Goal: Check status: Check status

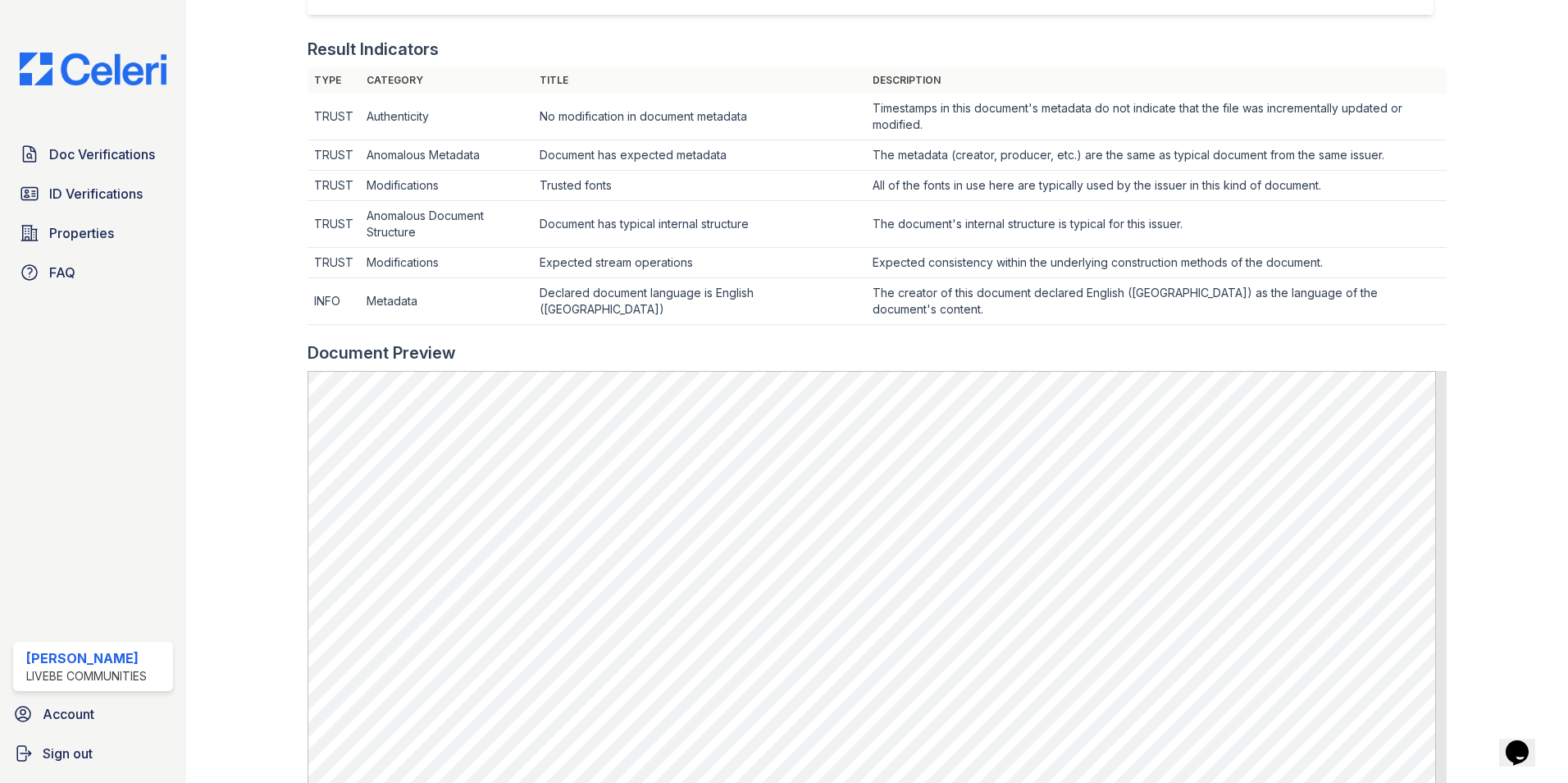
scroll to position [404, 0]
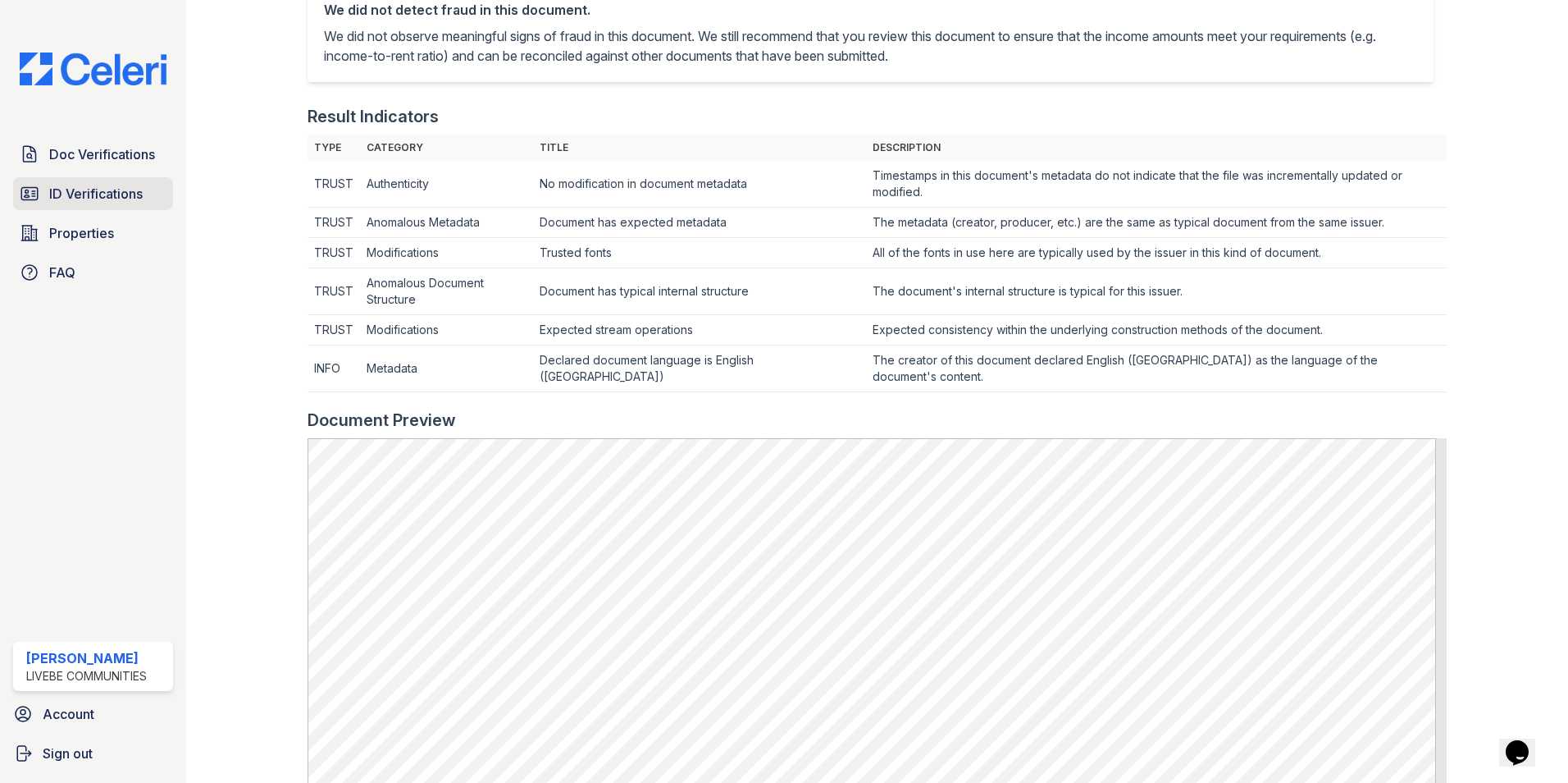
click at [101, 191] on span "ID Verifications" at bounding box center [96, 194] width 93 height 20
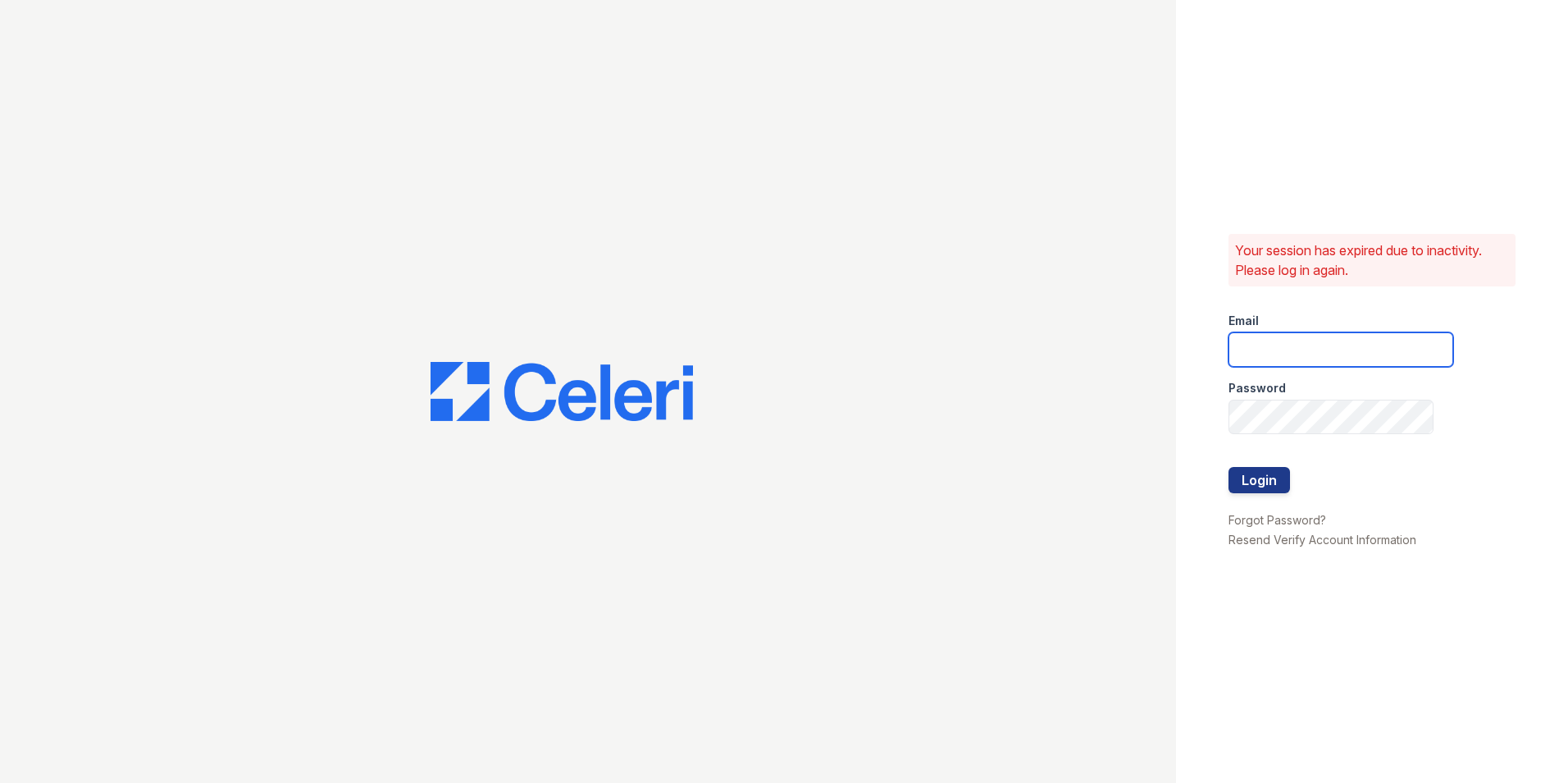
type input "oceannap@livebe.com"
click at [1269, 477] on button "Login" at bounding box center [1259, 479] width 62 height 26
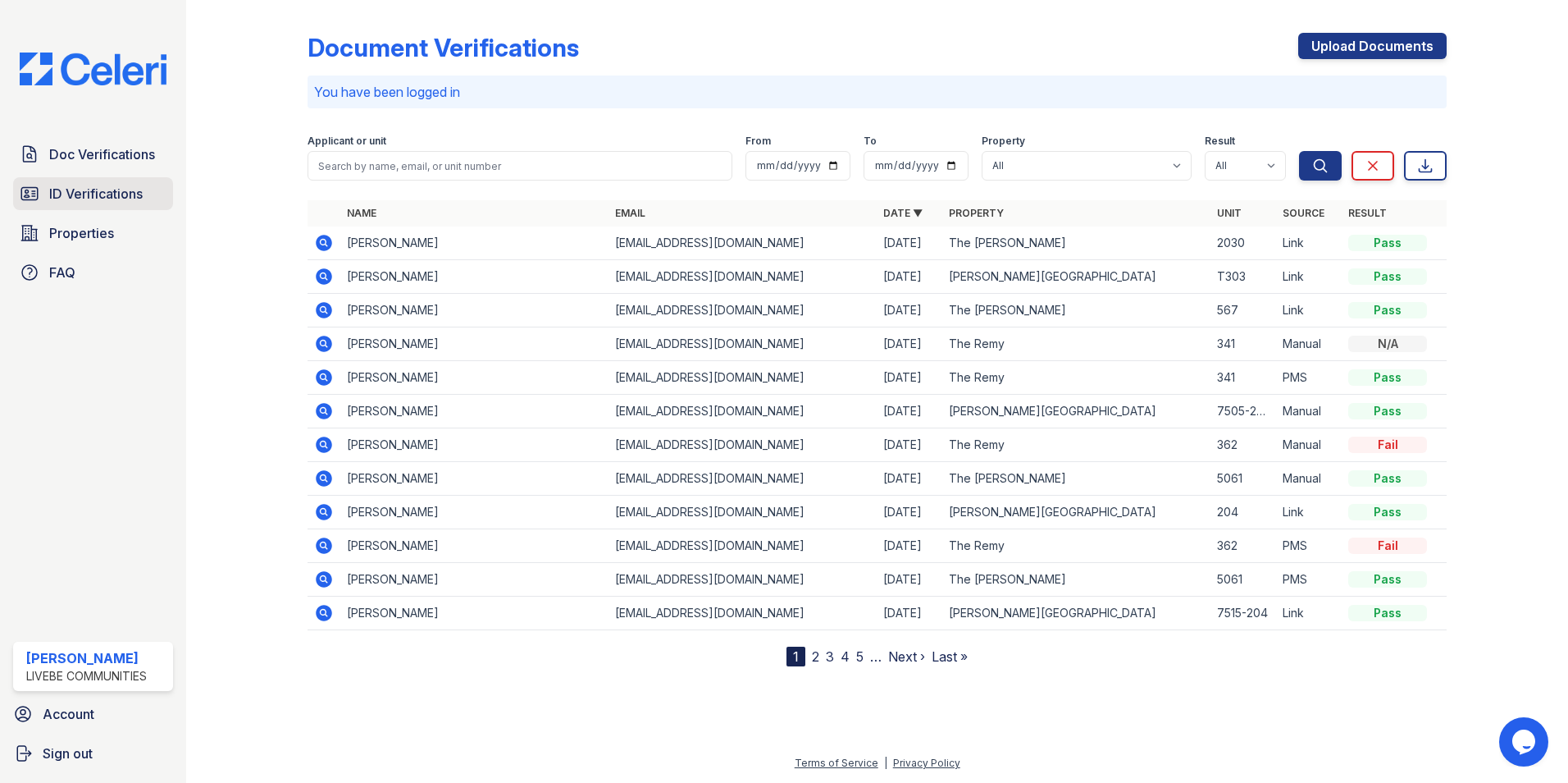
click at [83, 206] on link "ID Verifications" at bounding box center [93, 193] width 160 height 33
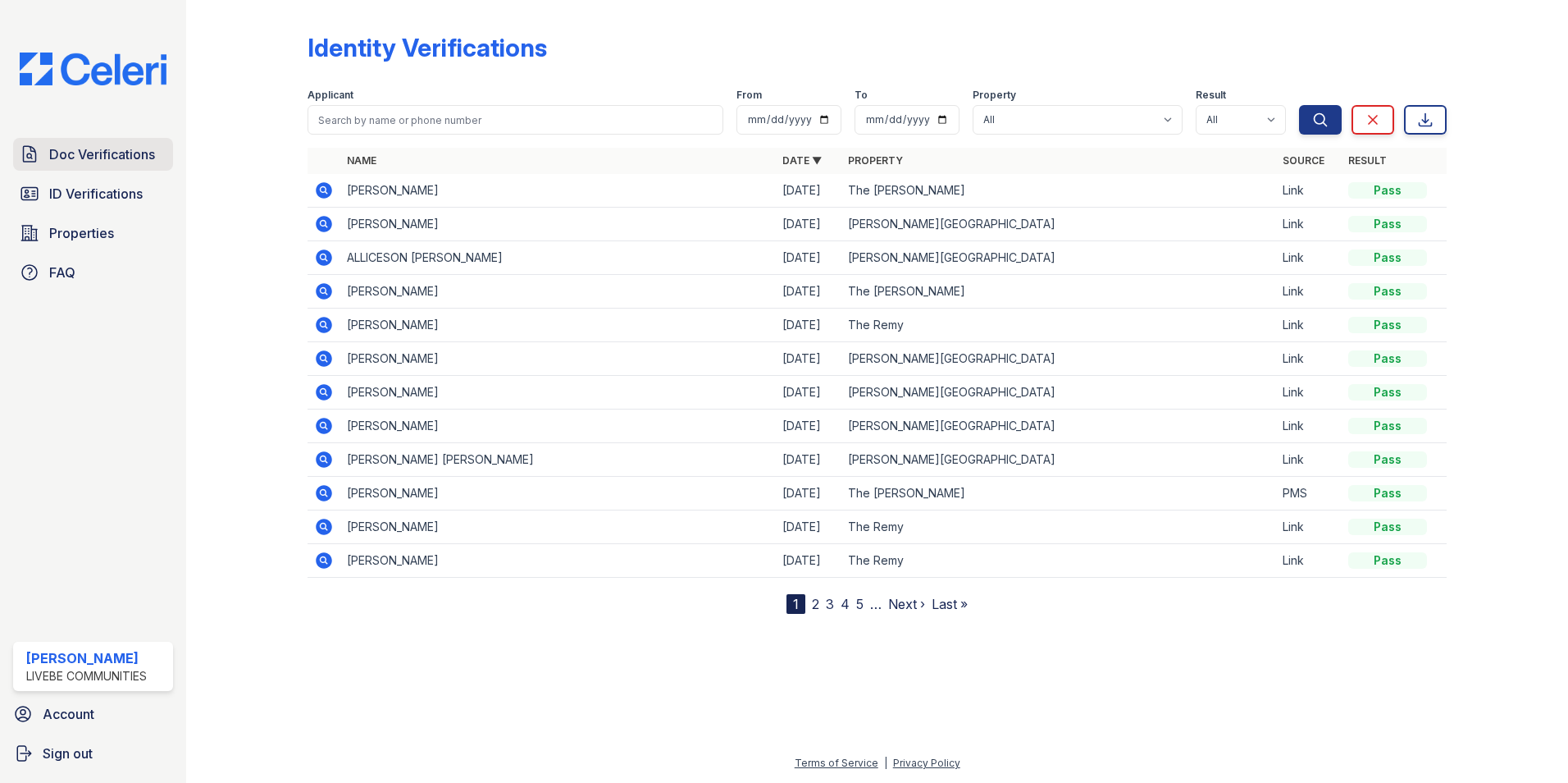
click at [109, 154] on span "Doc Verifications" at bounding box center [102, 154] width 106 height 20
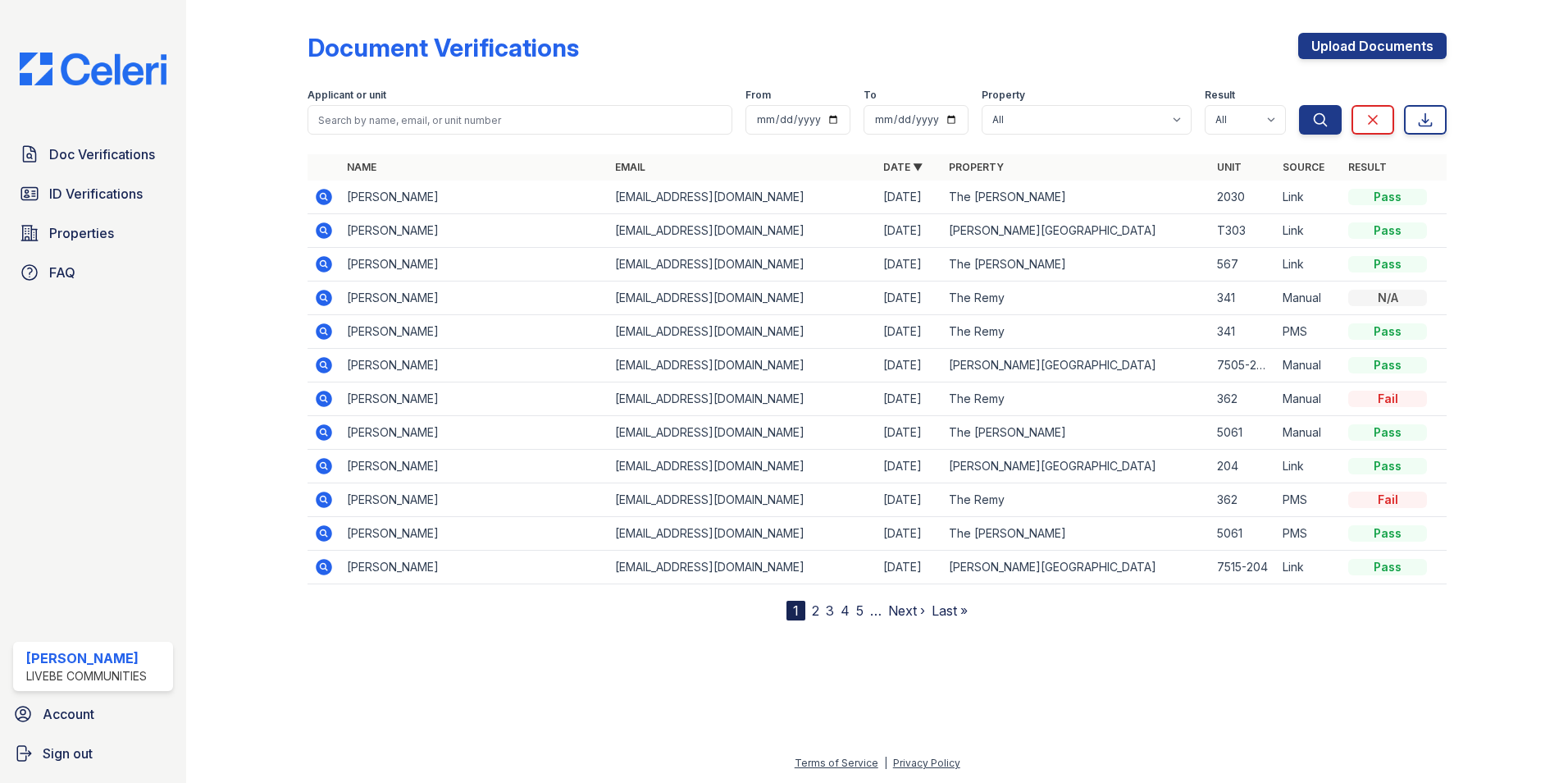
click at [325, 264] on icon at bounding box center [324, 265] width 20 height 20
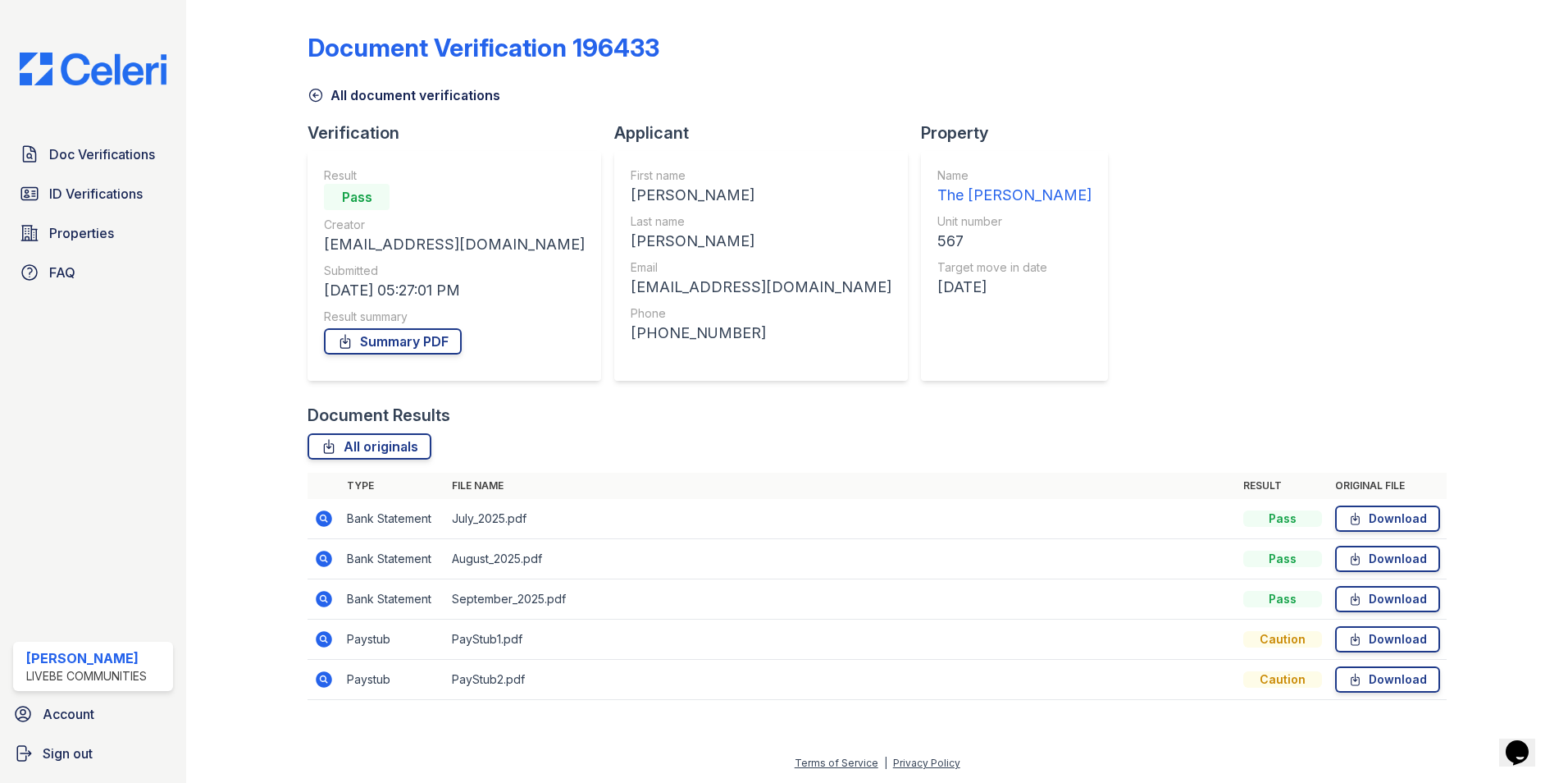
click at [324, 677] on icon at bounding box center [322, 678] width 4 height 4
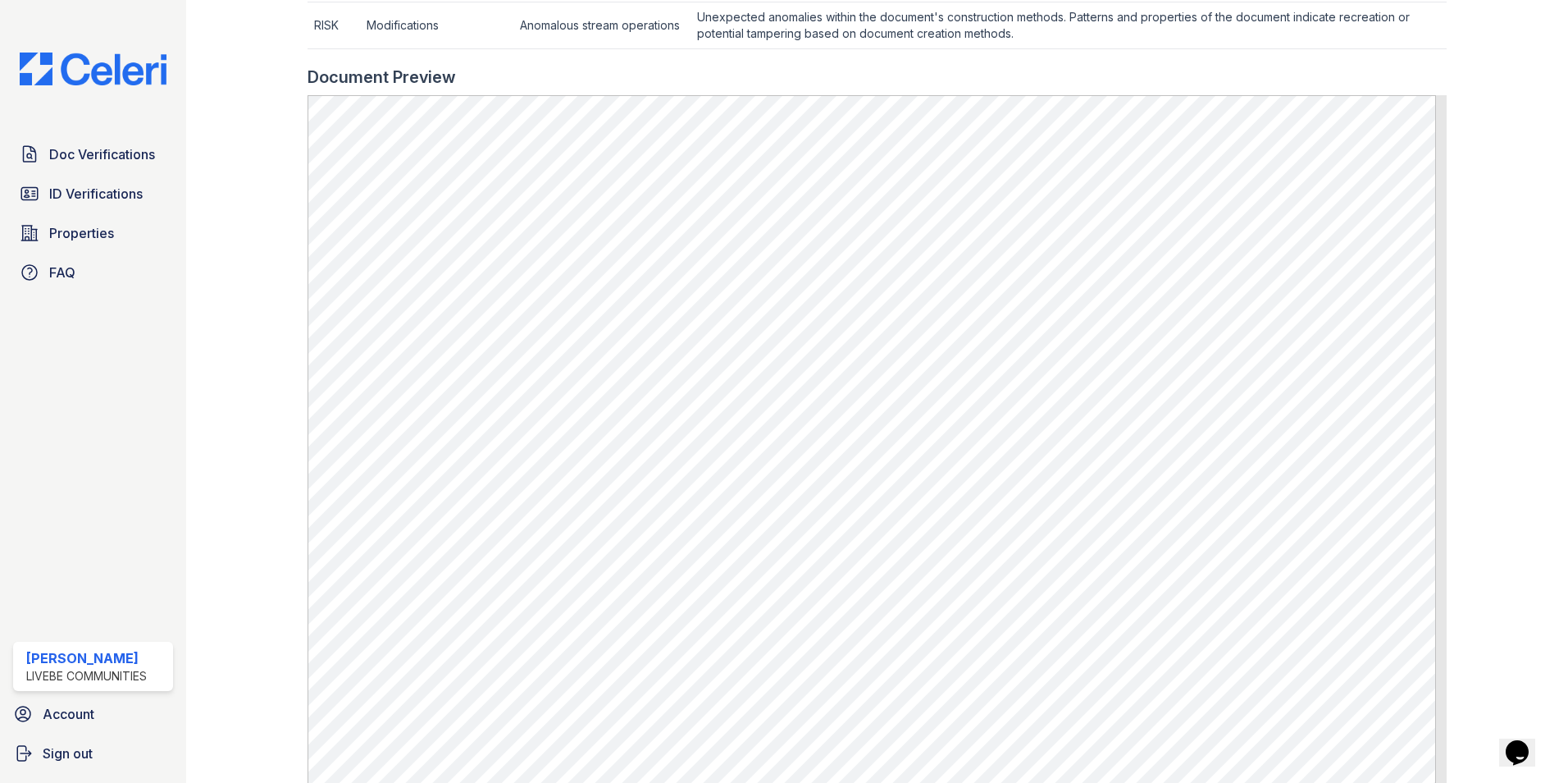
scroll to position [890, 0]
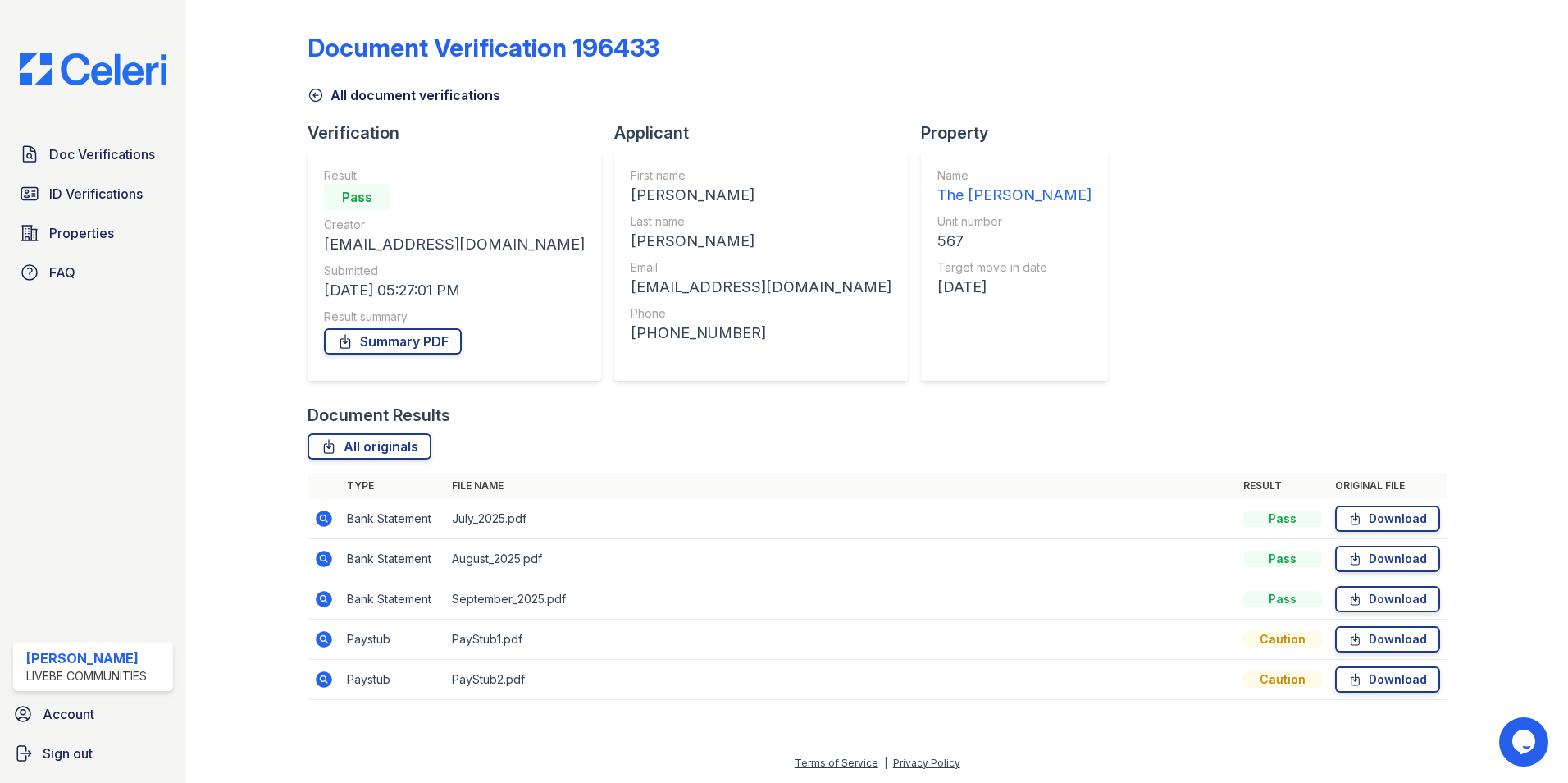
click at [329, 598] on icon at bounding box center [324, 599] width 17 height 17
click at [320, 640] on icon at bounding box center [324, 639] width 17 height 17
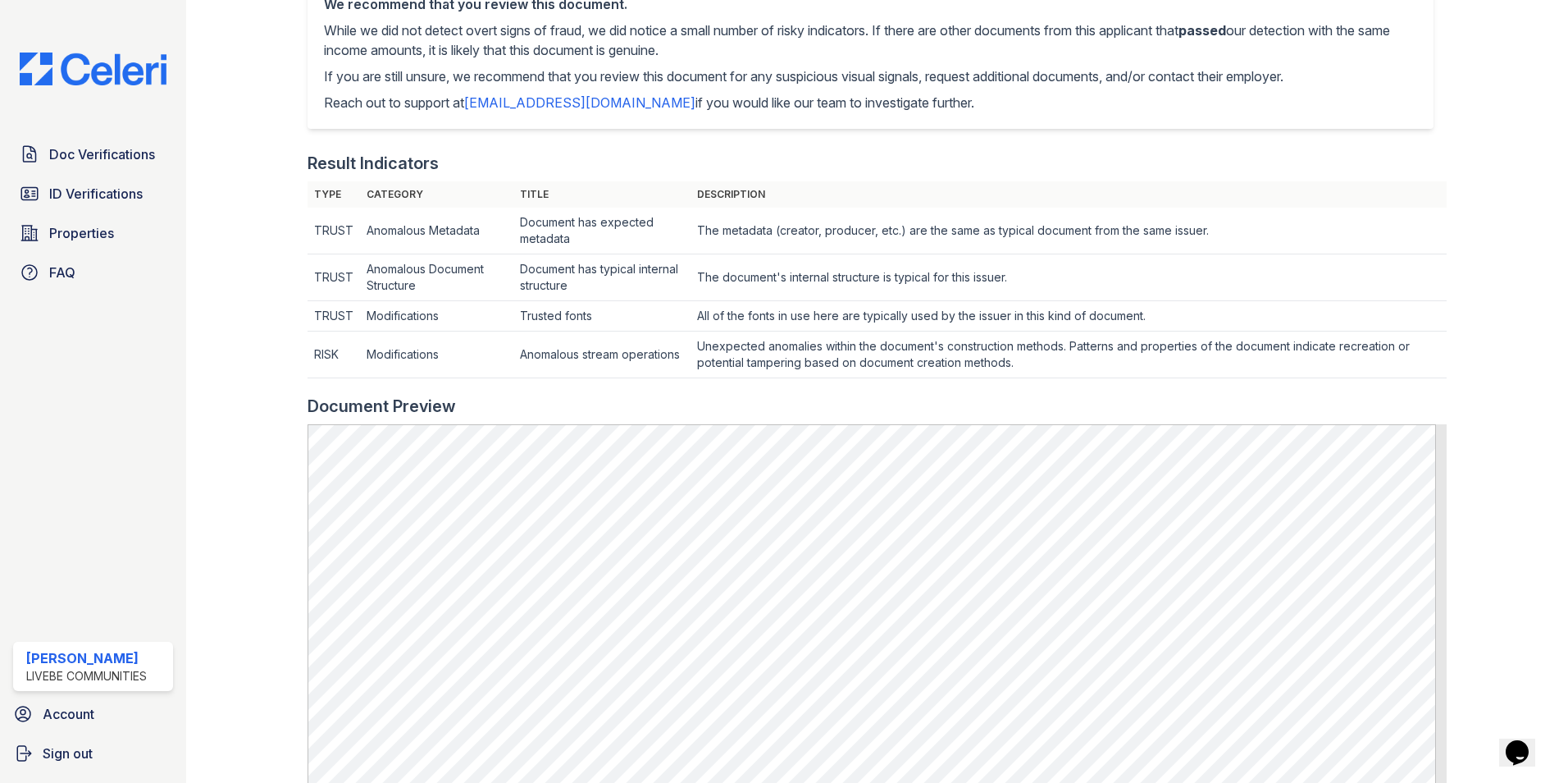
scroll to position [410, 0]
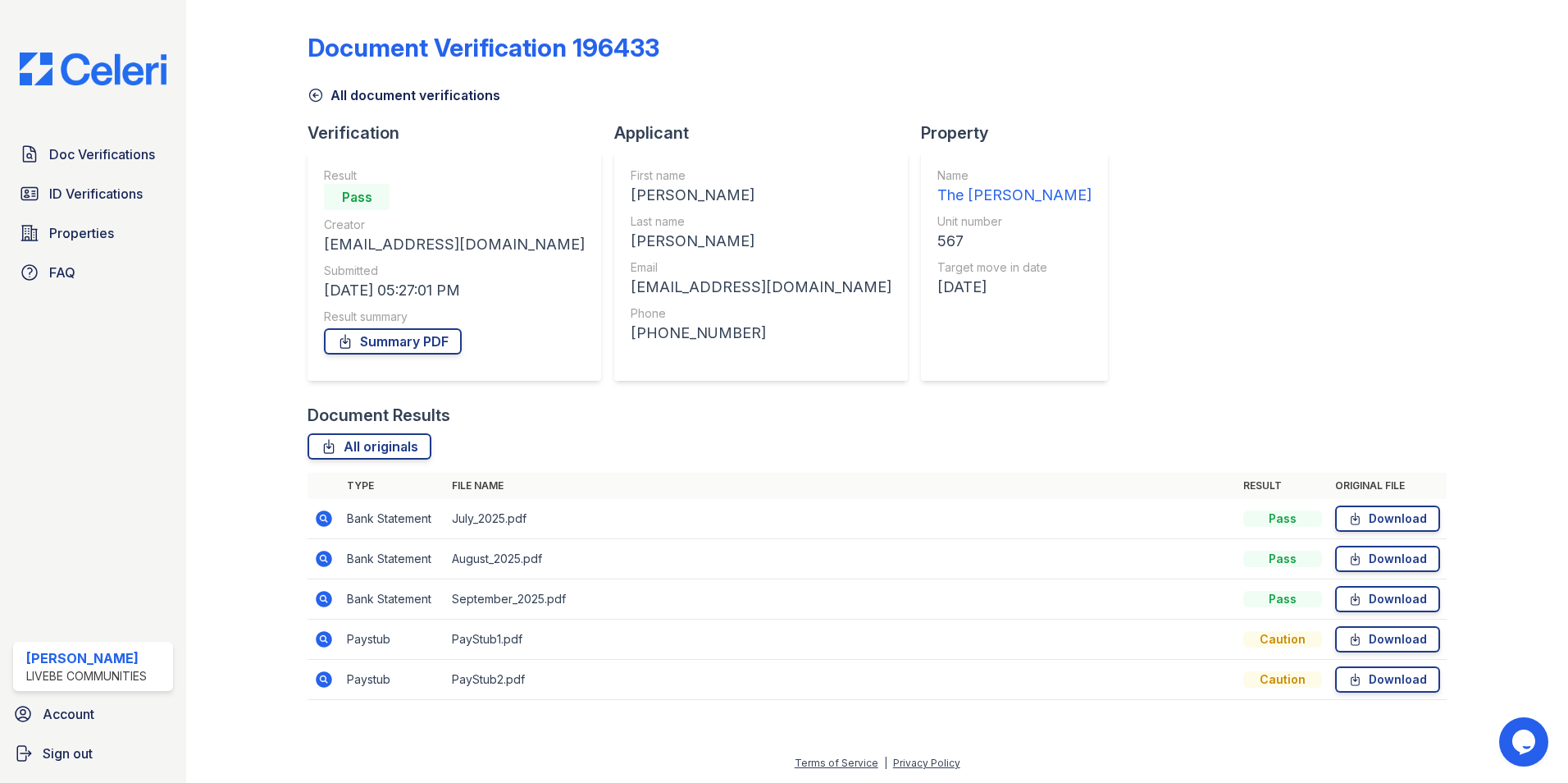
click at [323, 522] on icon at bounding box center [324, 518] width 17 height 17
click at [323, 599] on icon at bounding box center [322, 598] width 4 height 4
click at [328, 683] on icon at bounding box center [324, 679] width 17 height 17
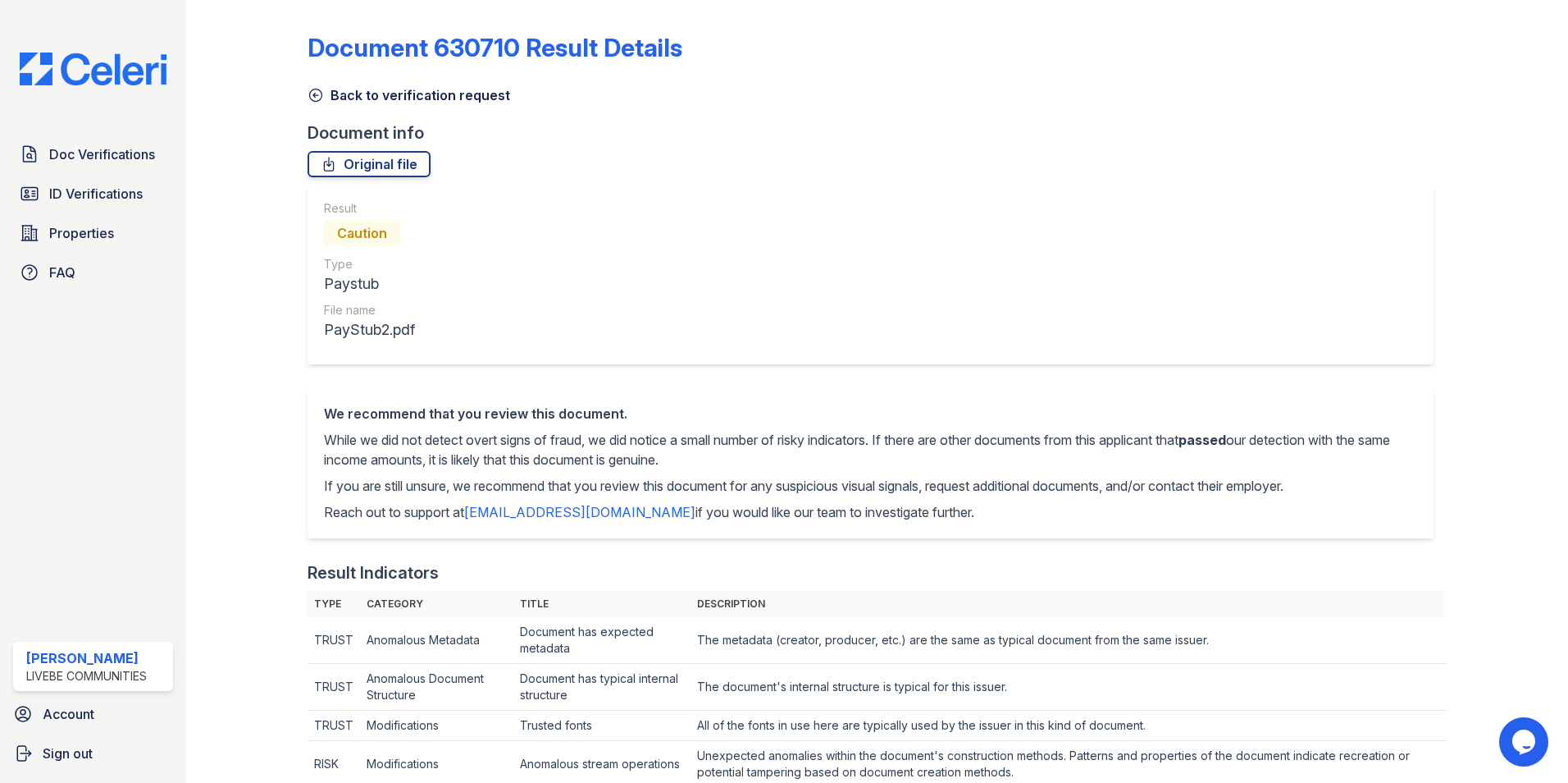
click at [746, 314] on div "Result Caution Type Paystub File name PayStub2.pdf" at bounding box center [871, 274] width 1127 height 180
click at [527, 280] on div "Result Caution Type Paystub File name PayStub2.pdf" at bounding box center [871, 274] width 1127 height 180
click at [89, 159] on span "Doc Verifications" at bounding box center [102, 154] width 106 height 20
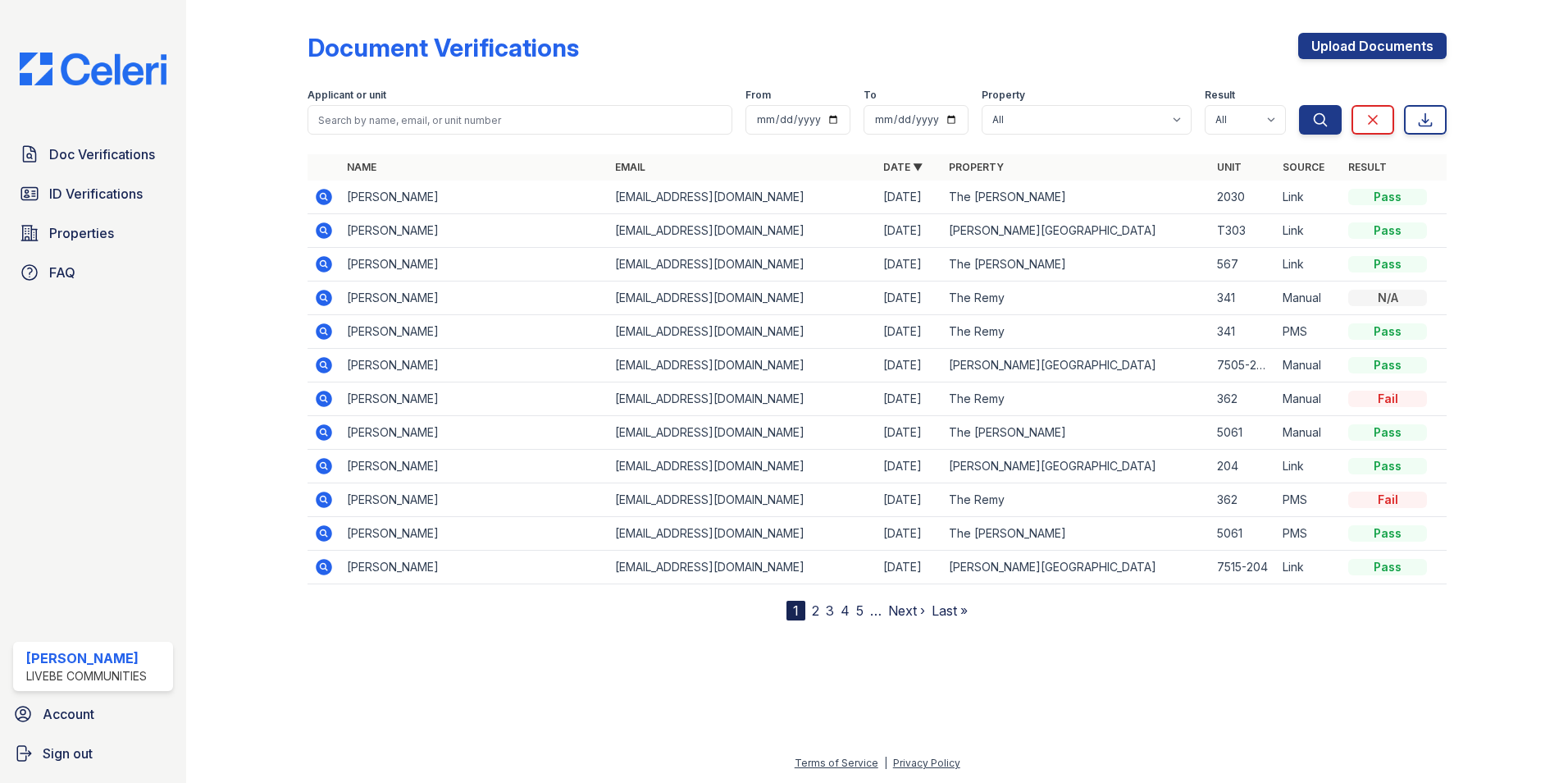
click at [326, 199] on icon at bounding box center [324, 197] width 20 height 20
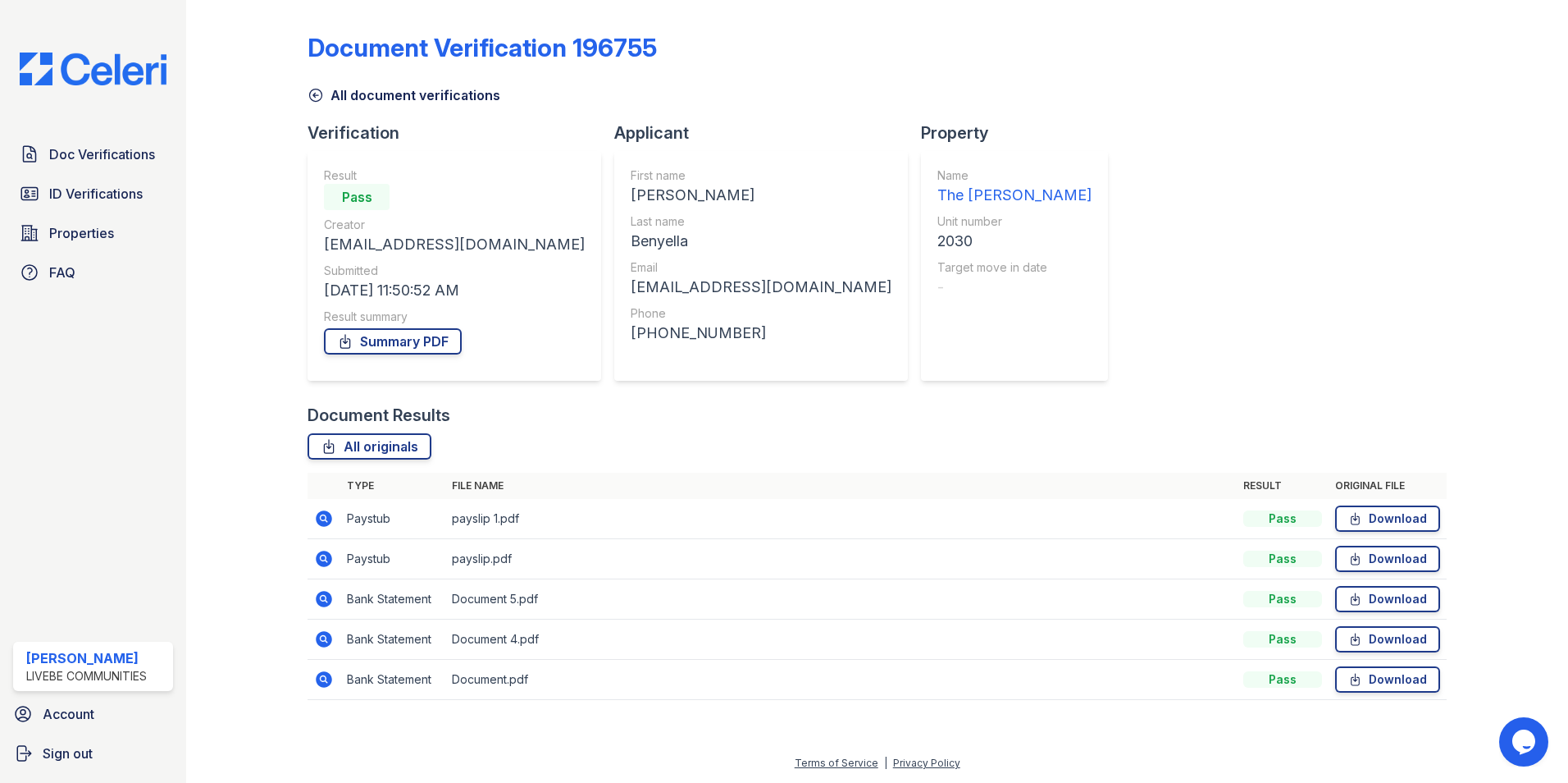
click at [330, 641] on icon at bounding box center [324, 639] width 17 height 17
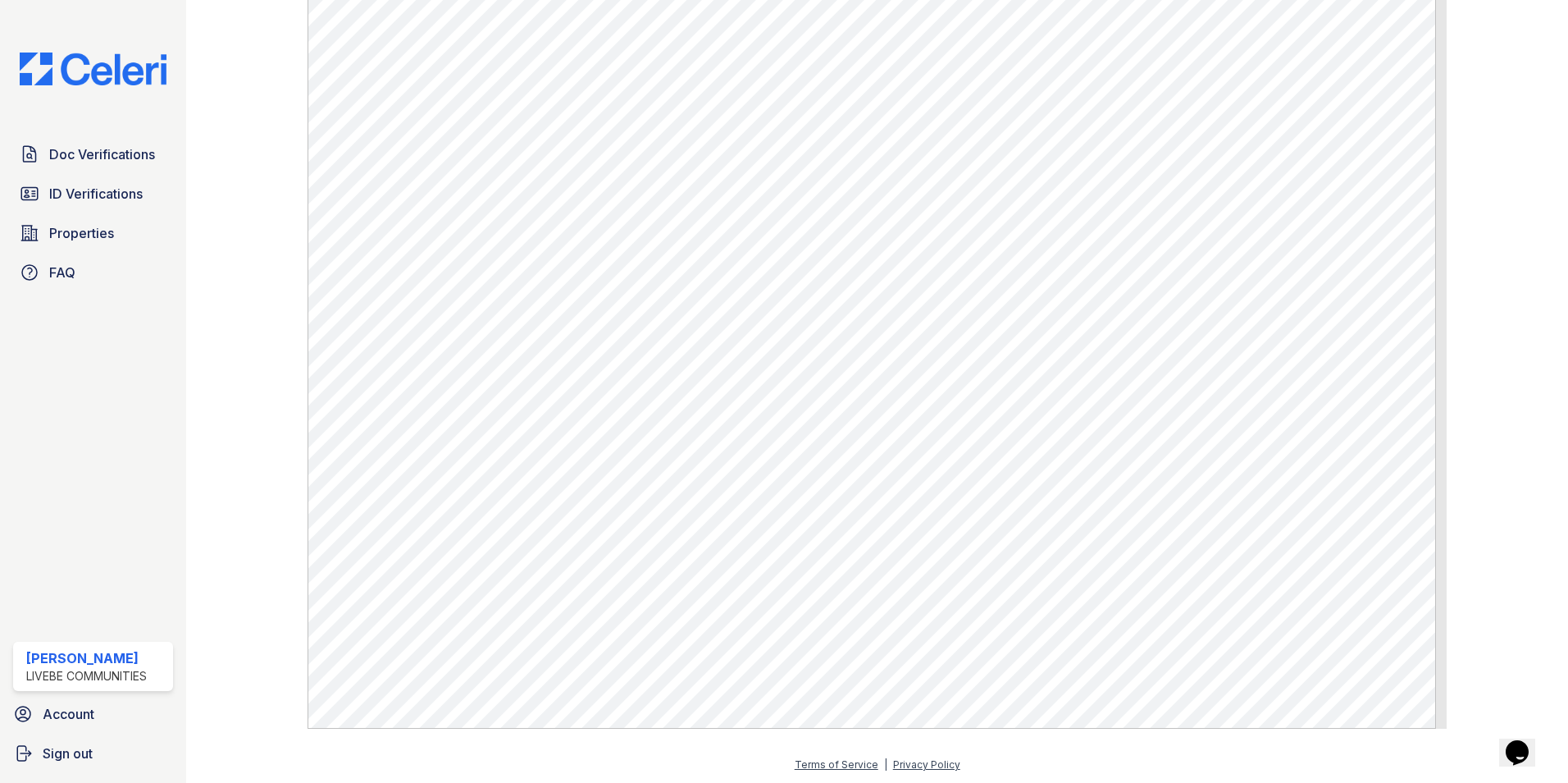
scroll to position [897, 0]
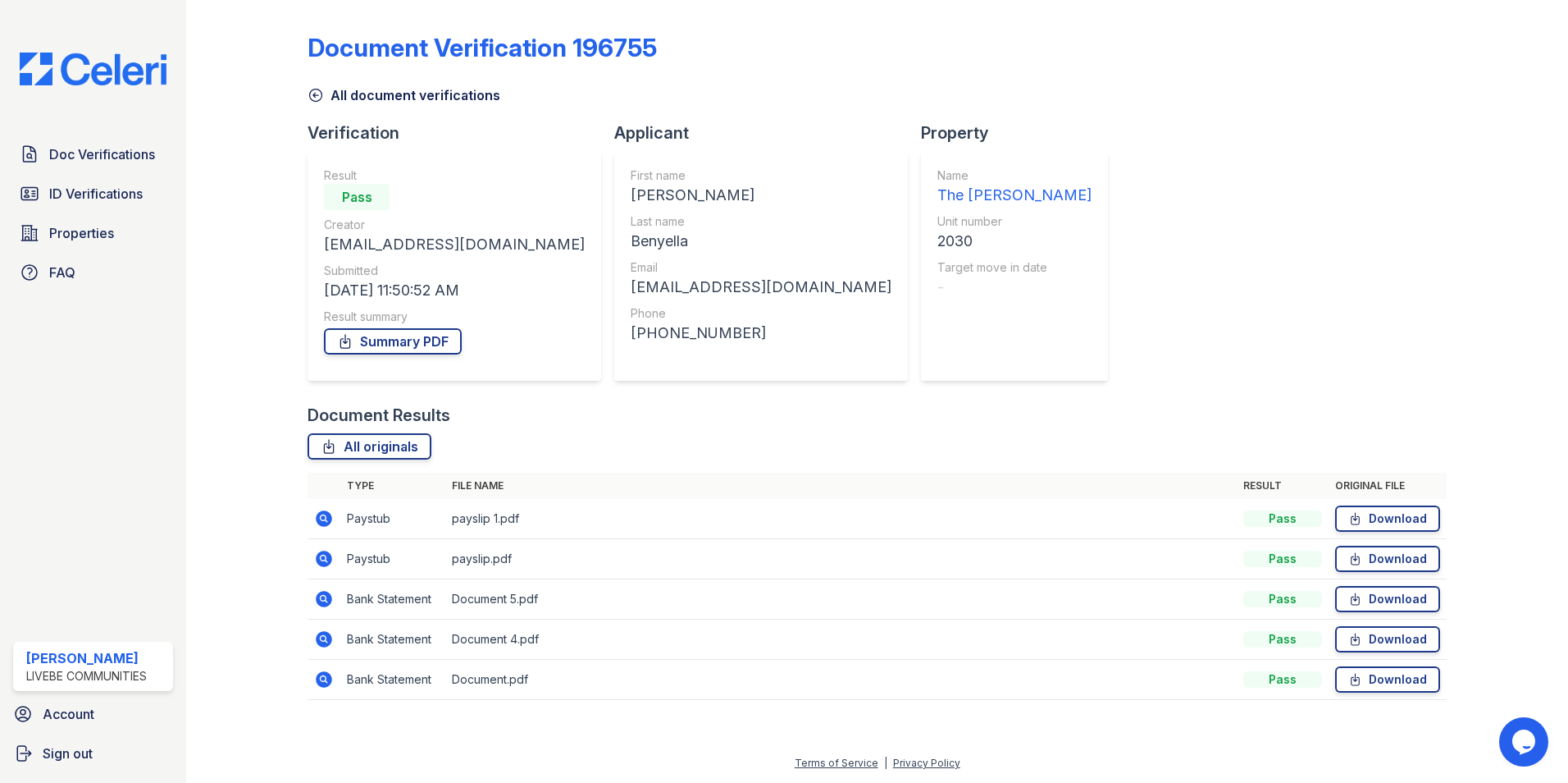
click at [325, 559] on icon at bounding box center [324, 559] width 20 height 20
click at [327, 516] on icon at bounding box center [324, 518] width 17 height 17
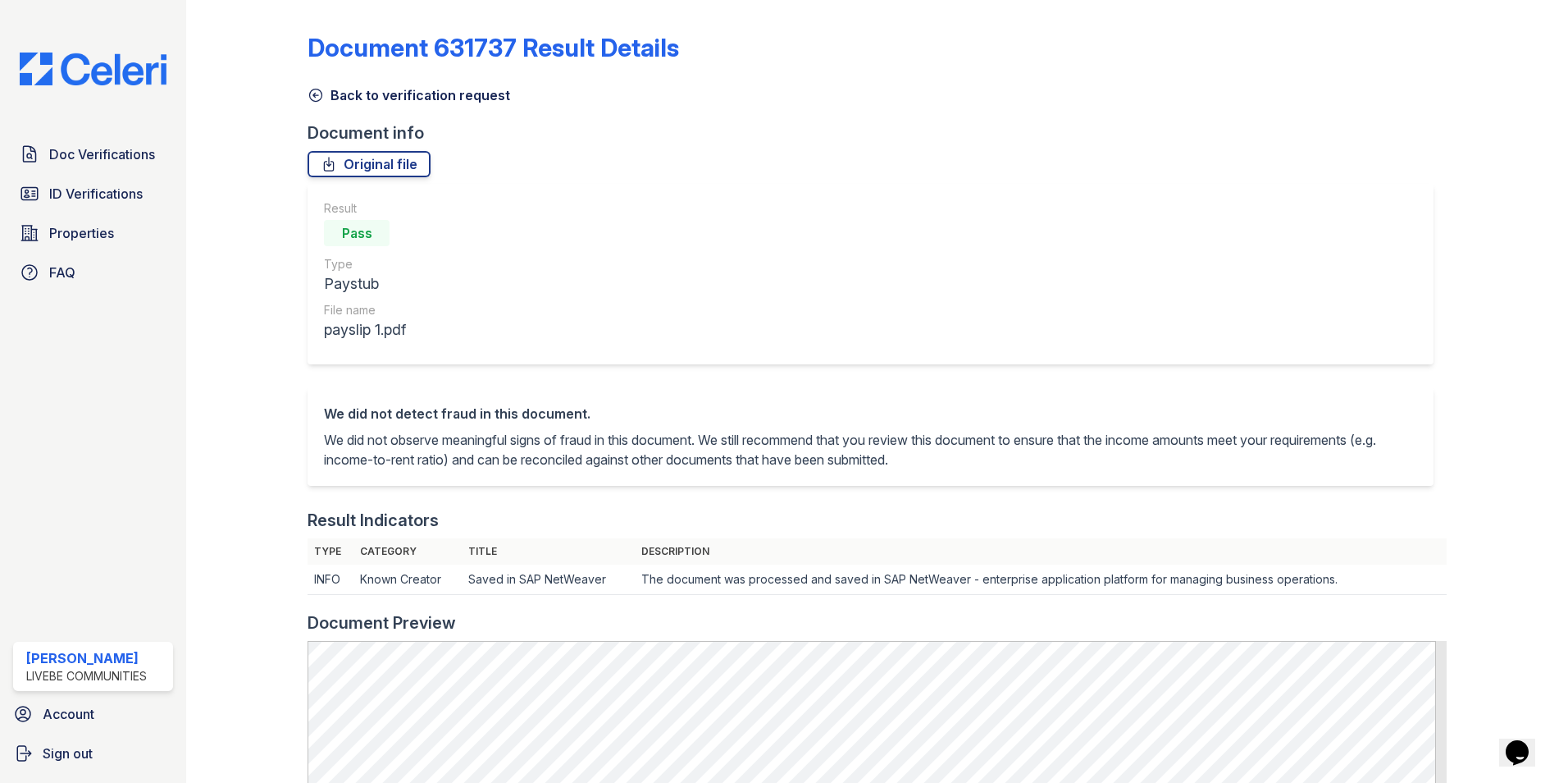
click at [507, 328] on div "Result Pass Type Paystub File name payslip 1.pdf" at bounding box center [871, 274] width 1127 height 180
click at [540, 292] on div "Result Pass Type Paystub File name payslip 1.pdf" at bounding box center [871, 274] width 1127 height 180
click at [78, 154] on span "Doc Verifications" at bounding box center [102, 154] width 106 height 20
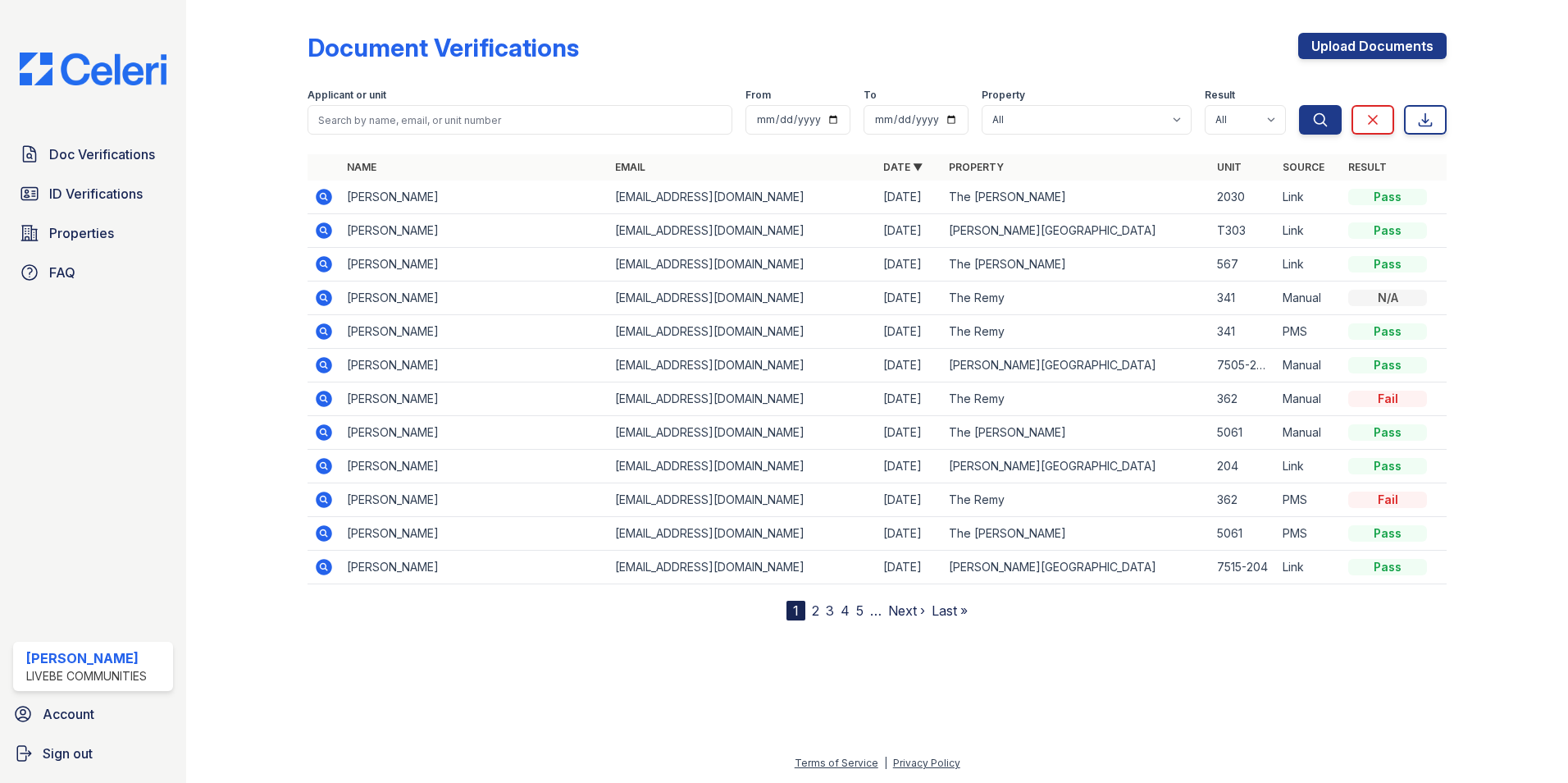
click at [327, 232] on icon at bounding box center [324, 230] width 17 height 17
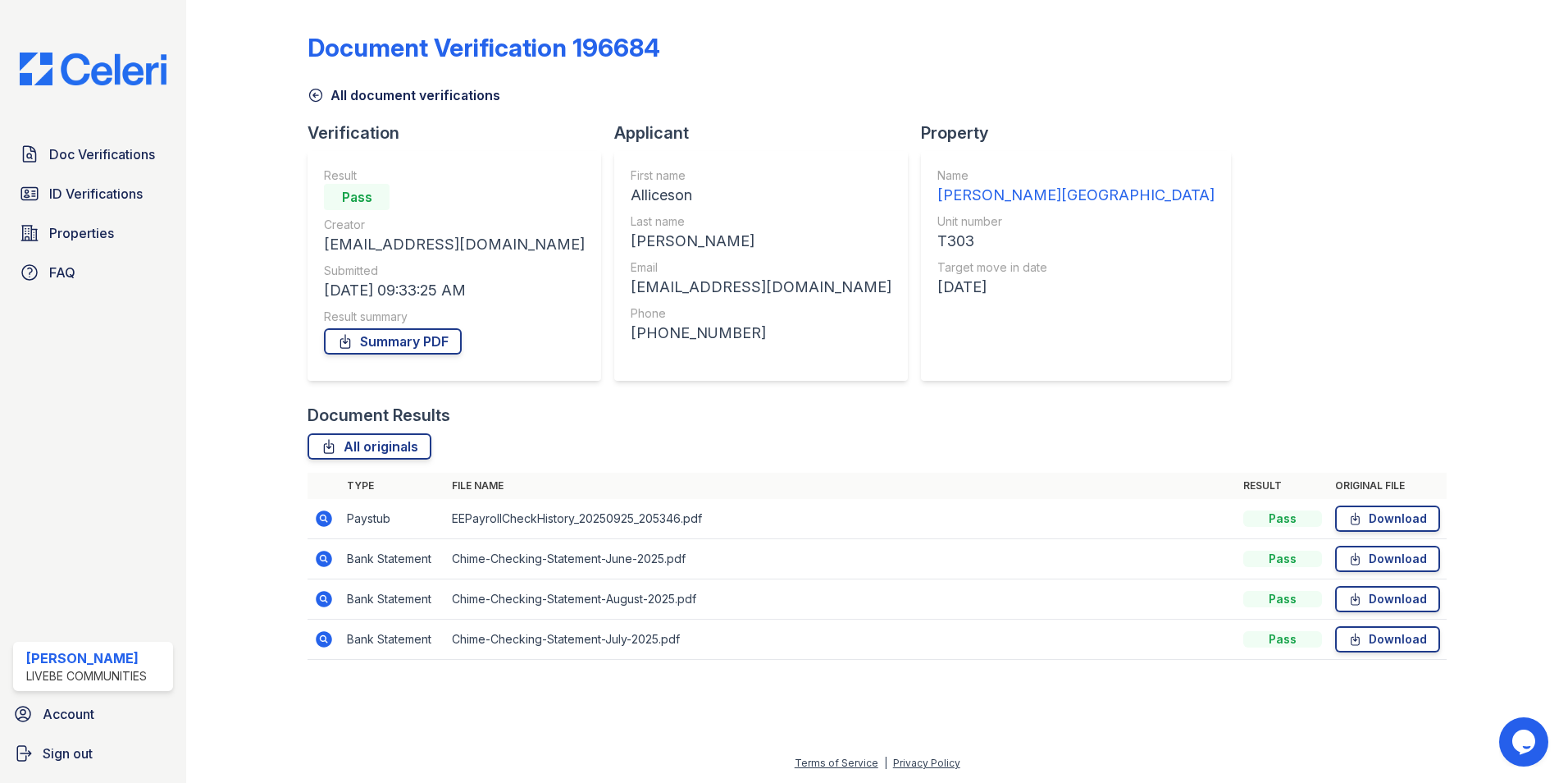
click at [321, 522] on icon at bounding box center [324, 518] width 17 height 17
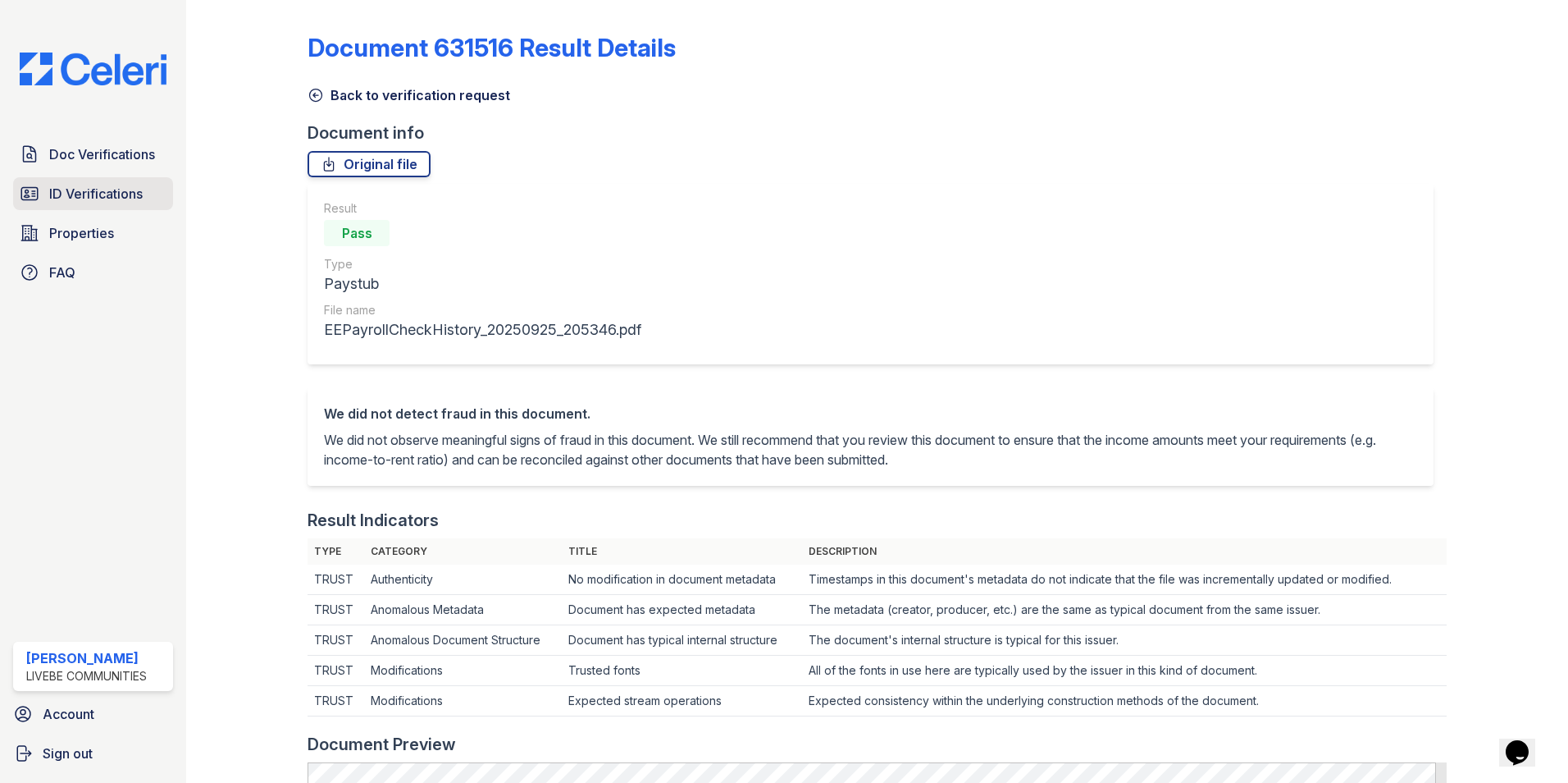
click at [88, 194] on span "ID Verifications" at bounding box center [96, 194] width 93 height 20
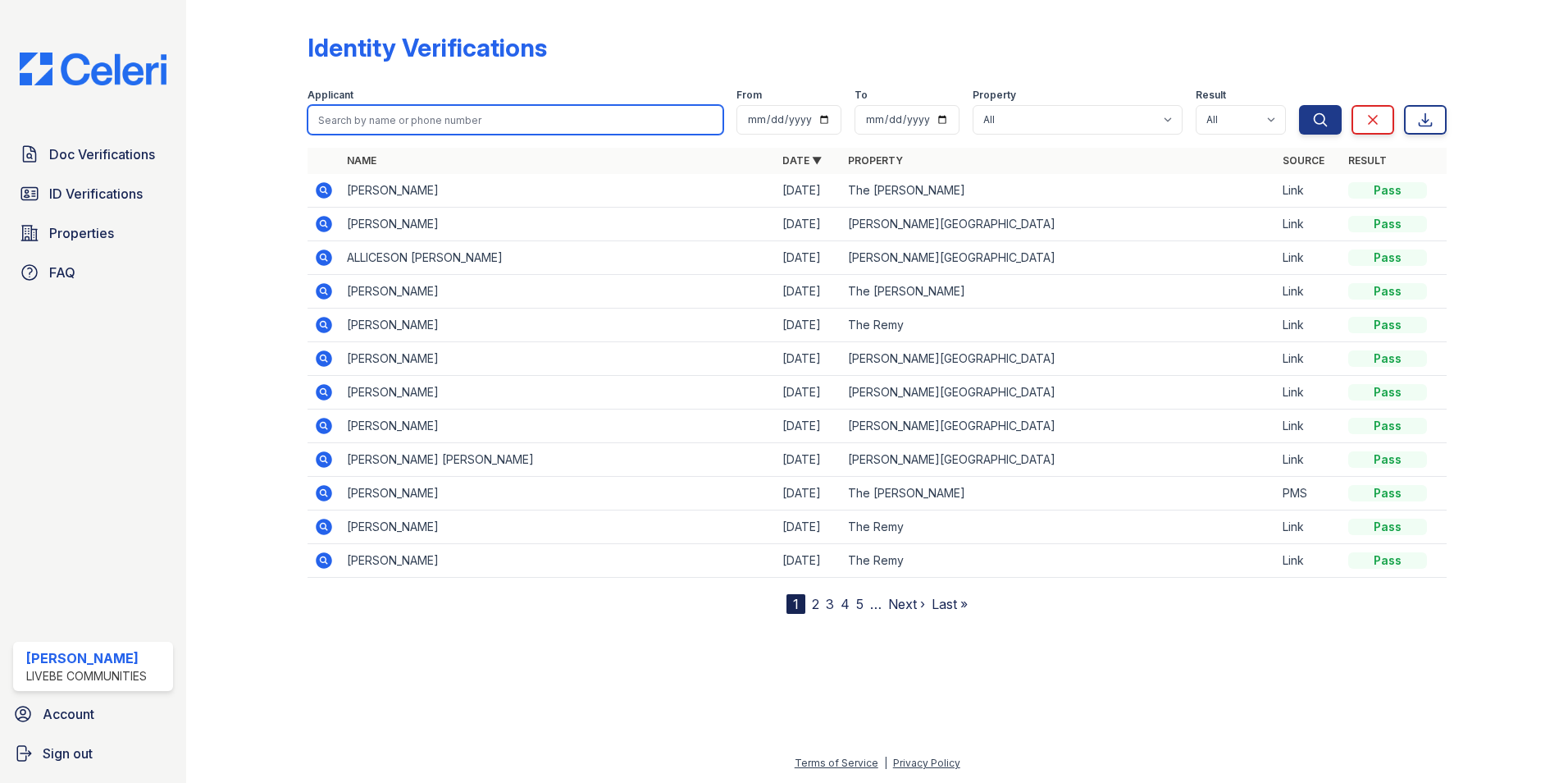
click at [409, 132] on input "search" at bounding box center [516, 119] width 416 height 29
type input "Cannon"
click at [1299, 105] on button "Search" at bounding box center [1320, 119] width 43 height 29
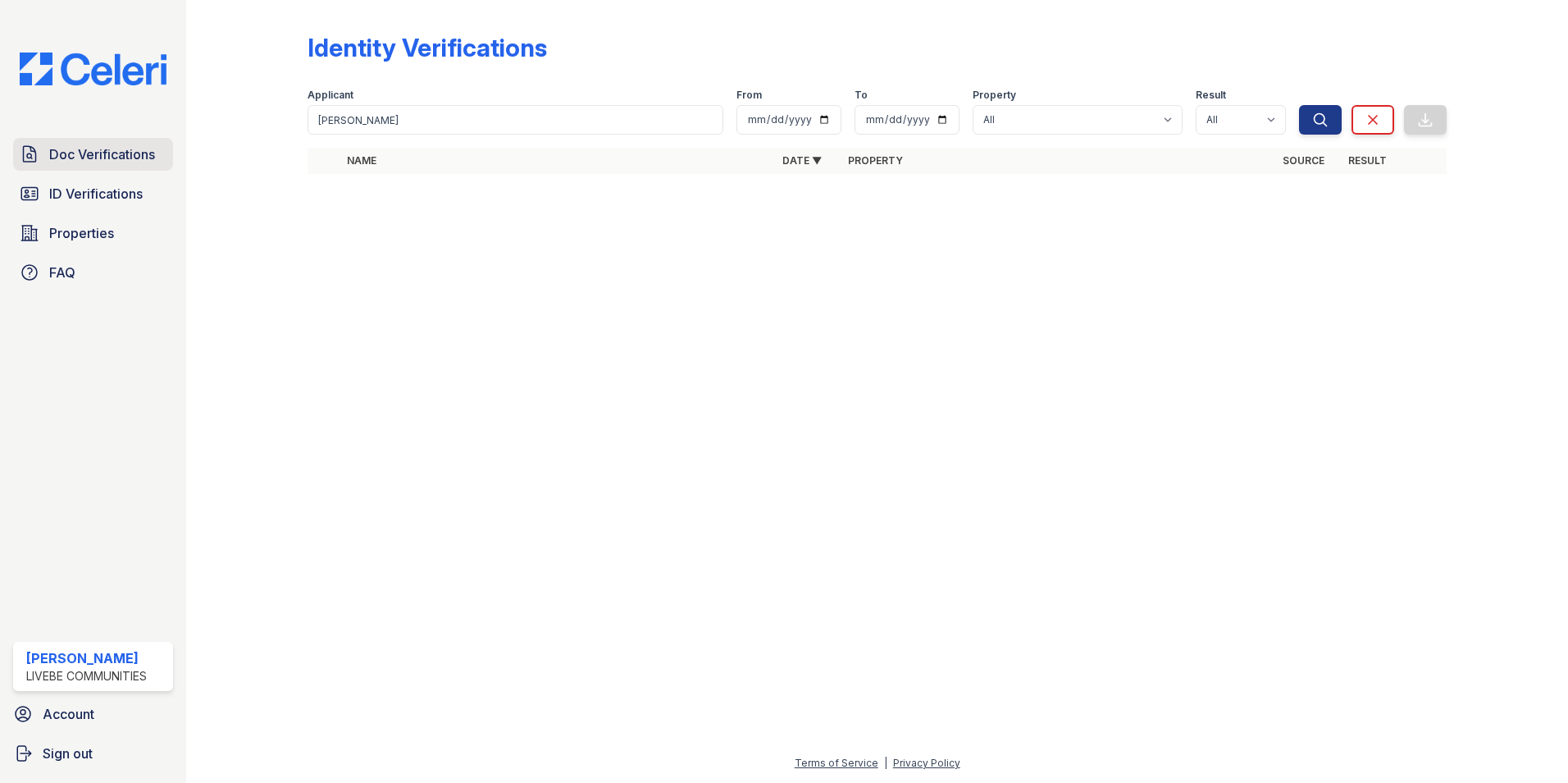
click at [120, 163] on span "Doc Verifications" at bounding box center [102, 154] width 106 height 20
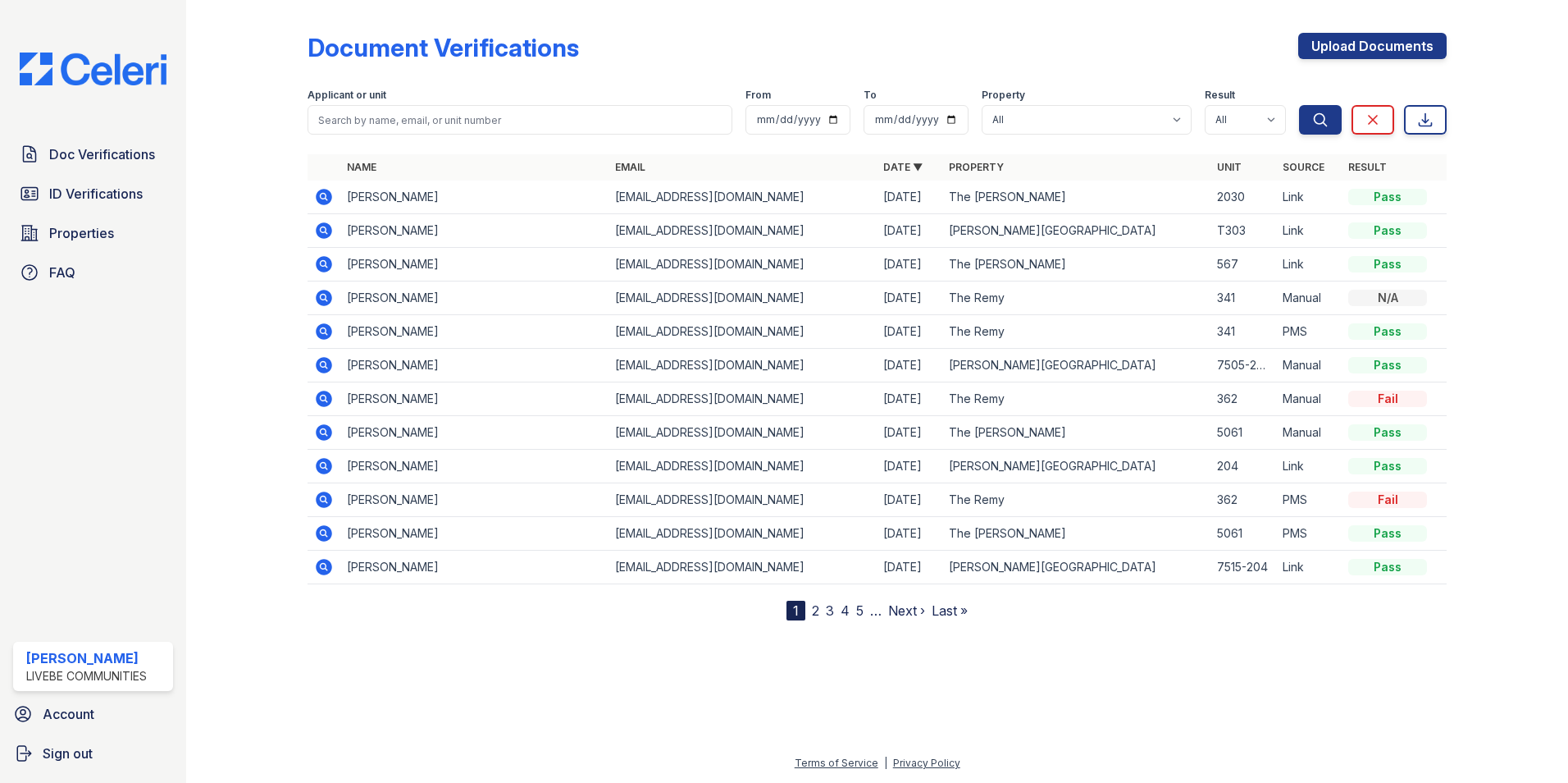
click at [320, 196] on icon at bounding box center [324, 197] width 20 height 20
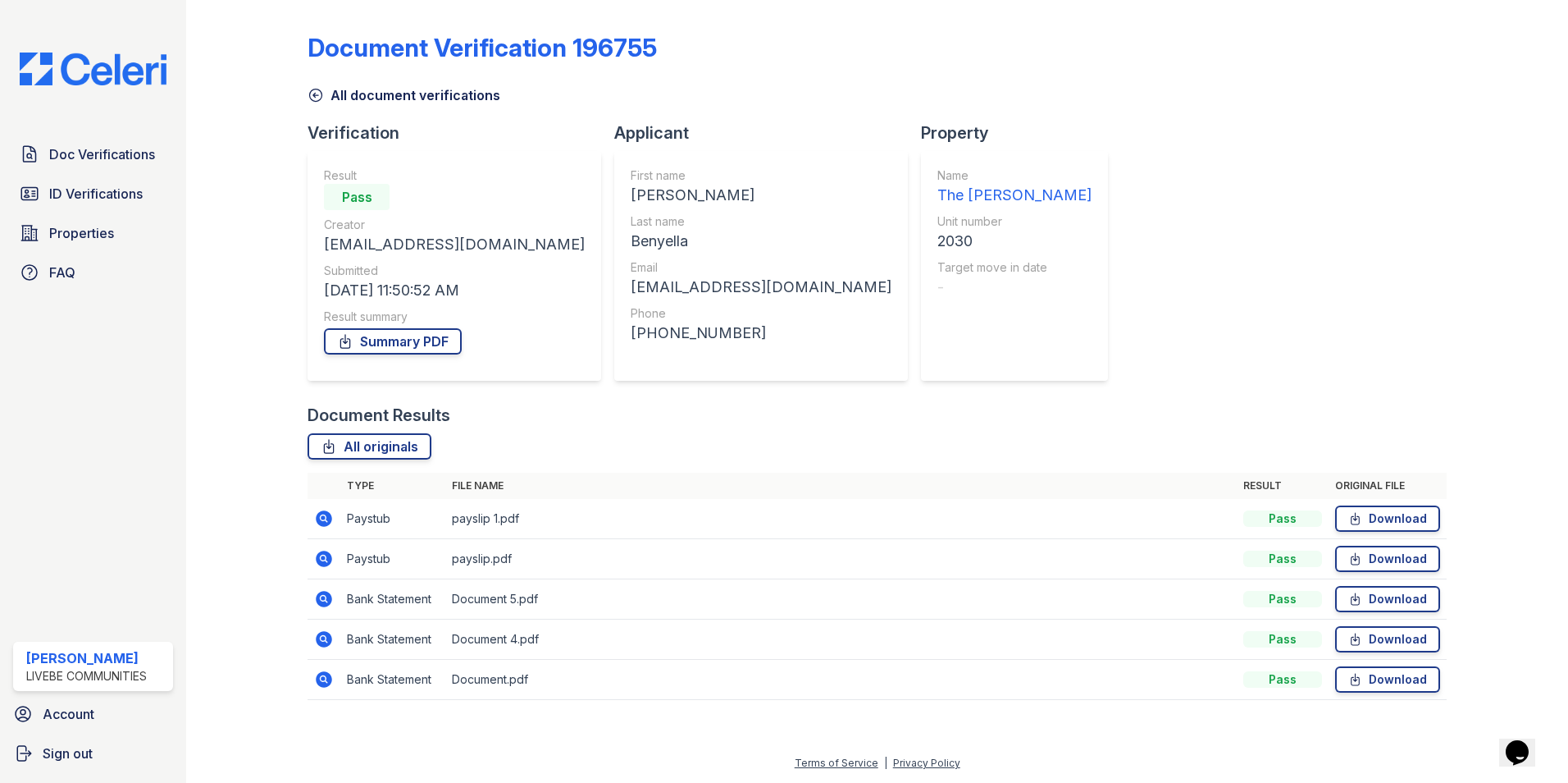
click at [330, 600] on icon at bounding box center [324, 599] width 17 height 17
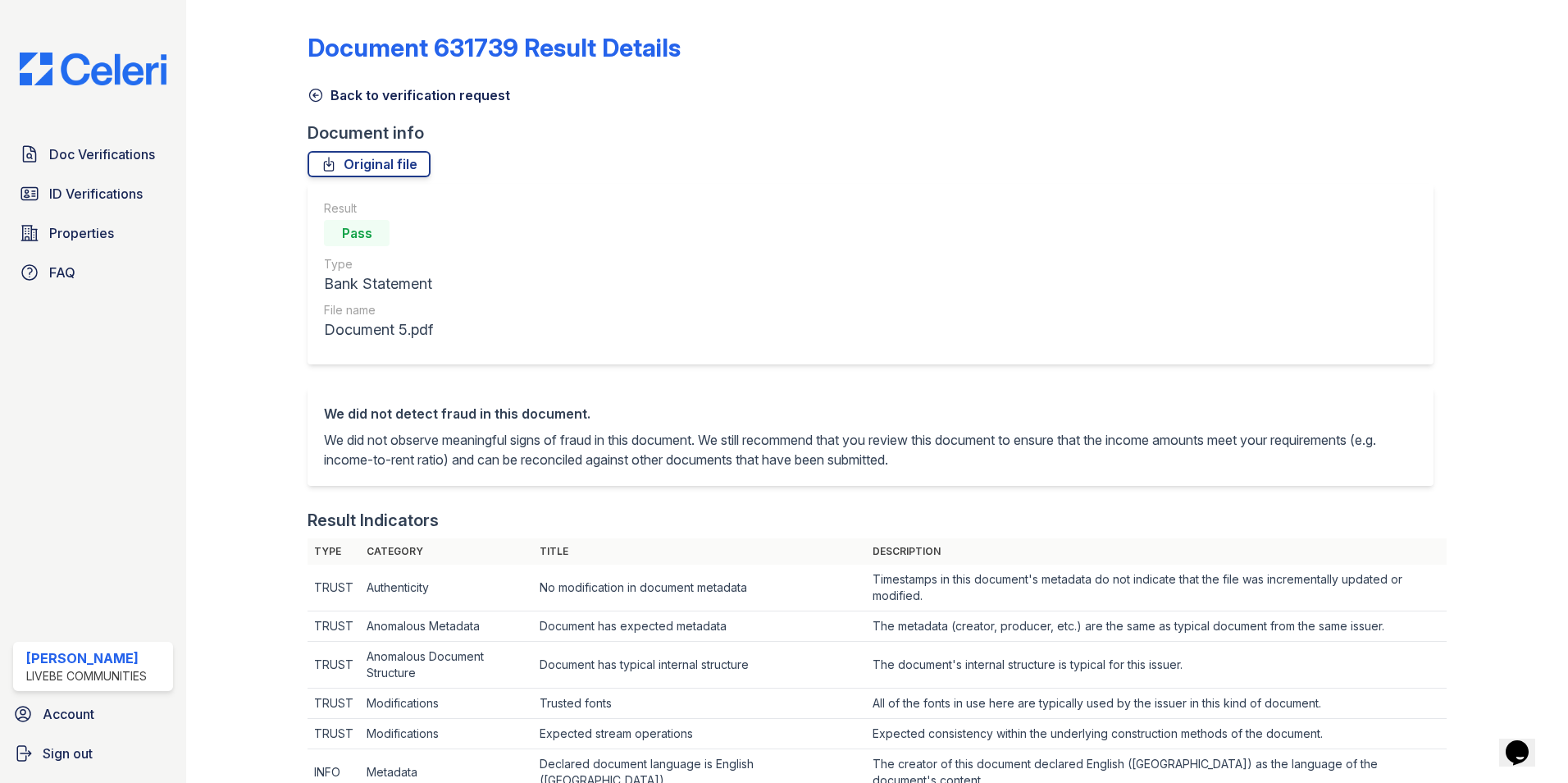
drag, startPoint x: 649, startPoint y: 164, endPoint x: 602, endPoint y: 104, distance: 76.2
click at [648, 164] on div "Original file" at bounding box center [877, 164] width 1139 height 26
drag, startPoint x: 528, startPoint y: 227, endPoint x: 518, endPoint y: 176, distance: 52.0
click at [530, 226] on div "Result Pass Type Bank Statement File name Document 5.pdf" at bounding box center [871, 274] width 1127 height 180
